Goal: Find specific page/section: Find specific page/section

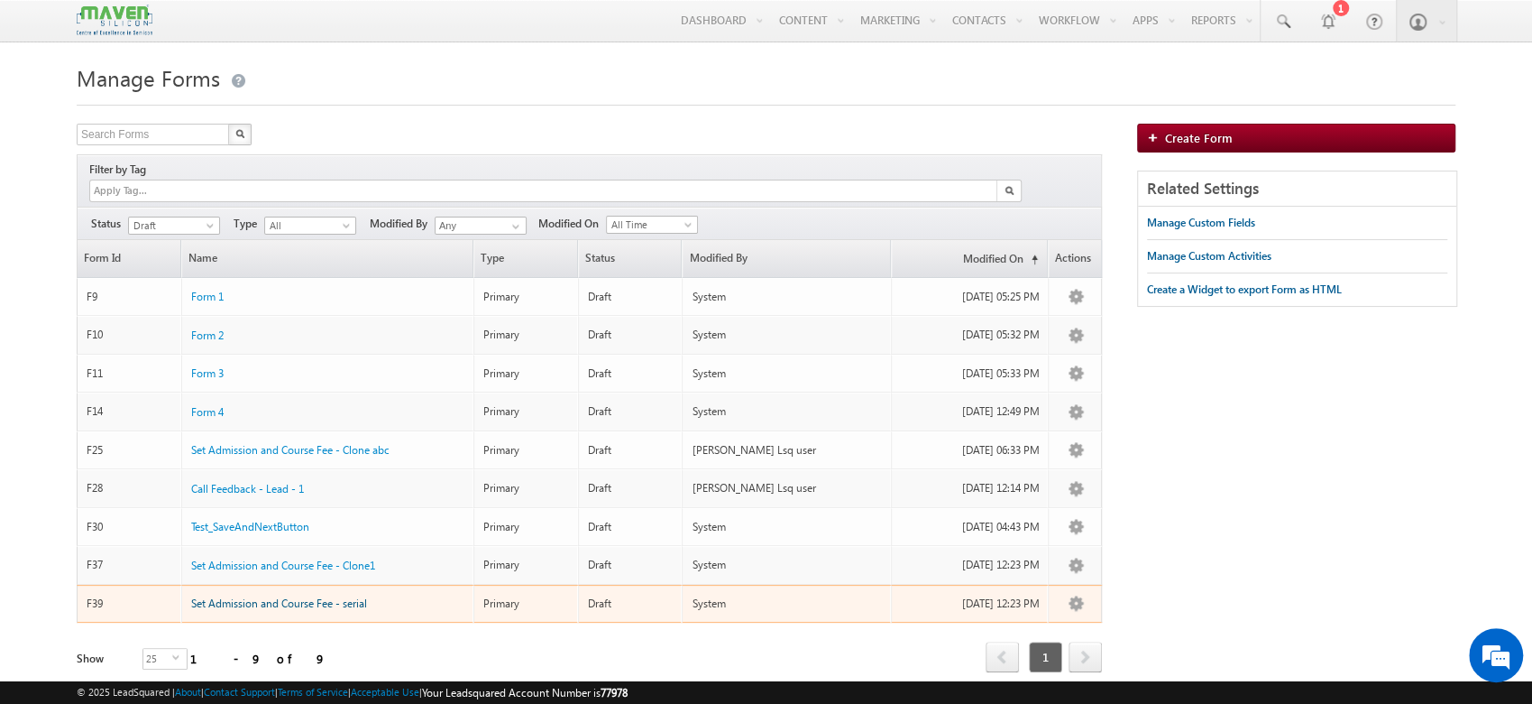
click at [303, 596] on span "Set Admission and Course Fee - serial" at bounding box center [279, 603] width 176 height 14
drag, startPoint x: 271, startPoint y: 585, endPoint x: 287, endPoint y: 535, distance: 53.1
click at [271, 596] on span "Set Admission and Course Fee - serial" at bounding box center [279, 603] width 176 height 14
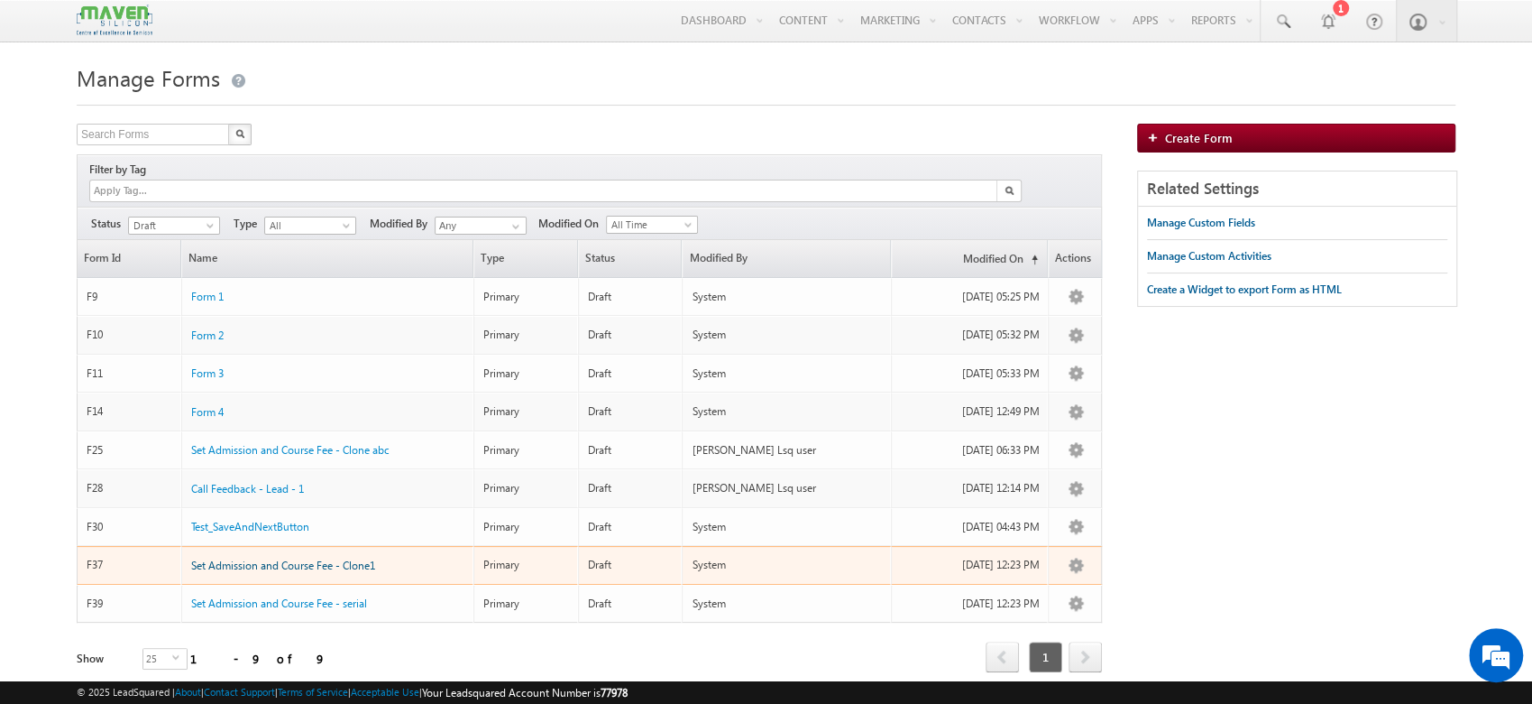
click at [371, 558] on span "Set Admission and Course Fee - Clone1" at bounding box center [283, 565] width 184 height 14
